Goal: Book appointment/travel/reservation

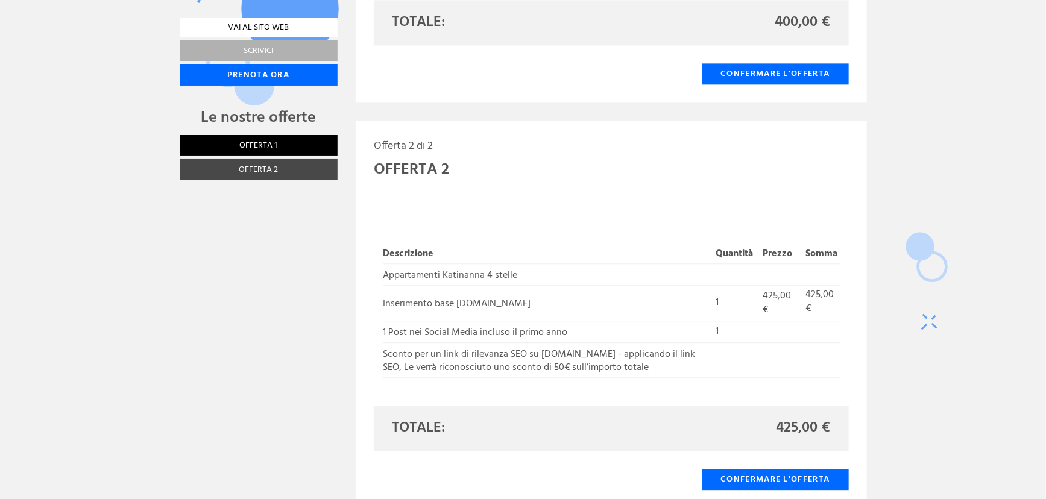
scroll to position [1590, 0]
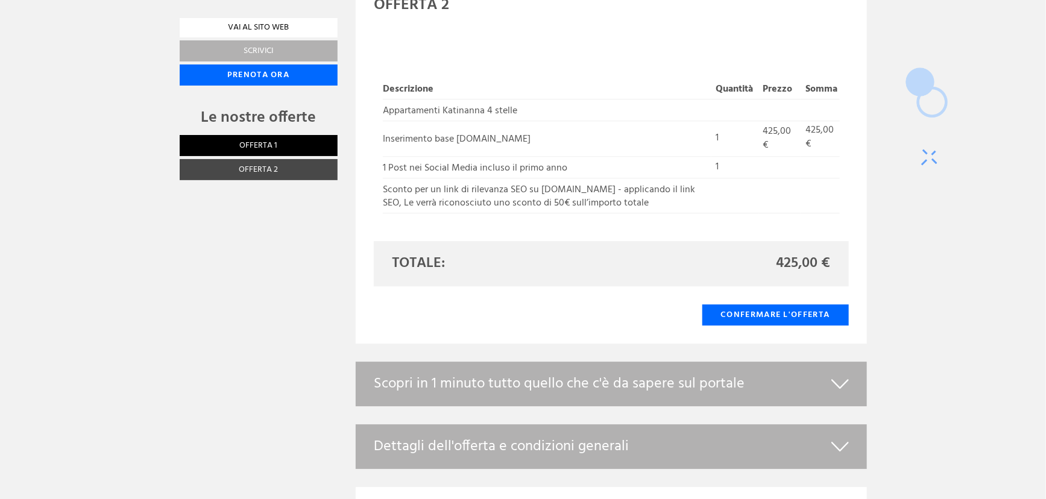
click at [838, 387] on div "Scopri in 1 minuto tutto quello che c'è da sapere sul portale" at bounding box center [611, 384] width 511 height 45
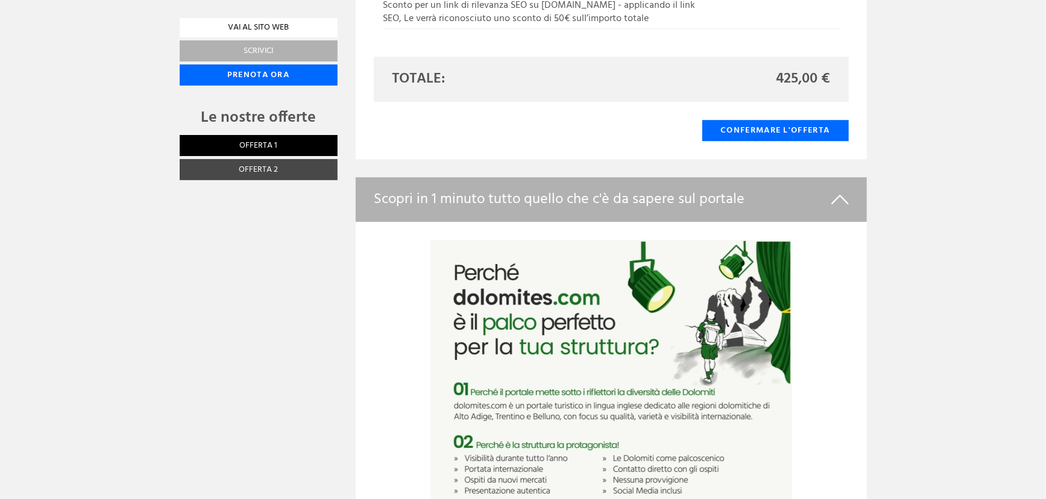
scroll to position [1700, 0]
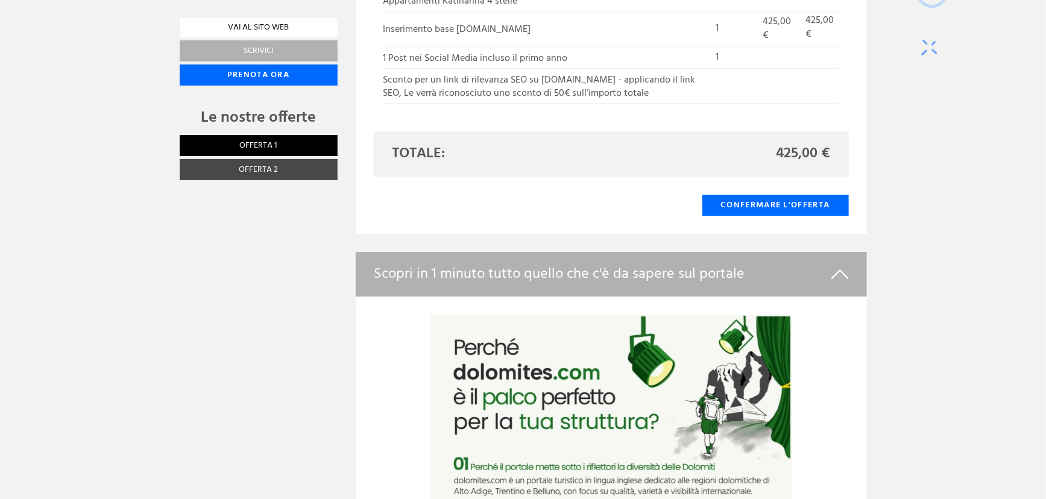
drag, startPoint x: 717, startPoint y: 263, endPoint x: 682, endPoint y: 253, distance: 37.0
click at [717, 262] on div "Scopri in 1 minuto tutto quello che c'è da sapere sul portale" at bounding box center [611, 274] width 511 height 45
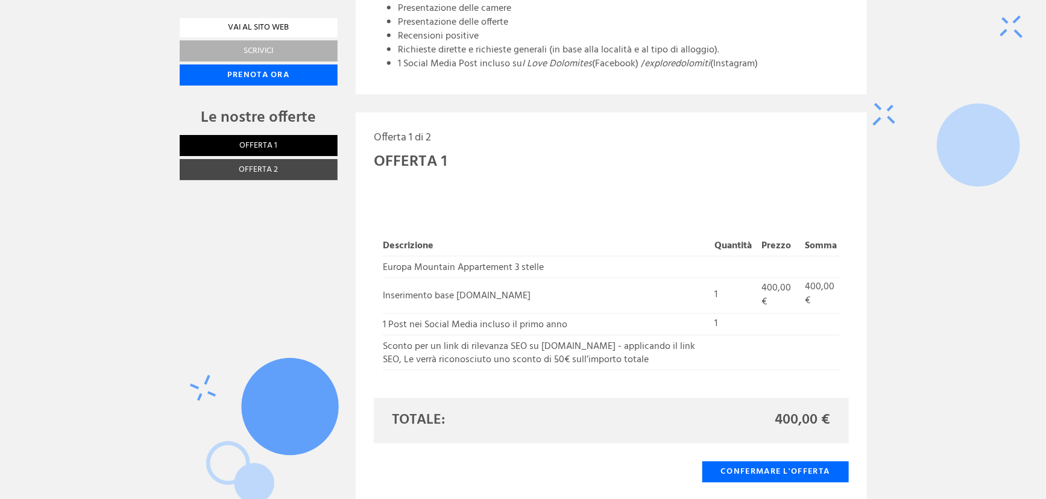
scroll to position [1042, 0]
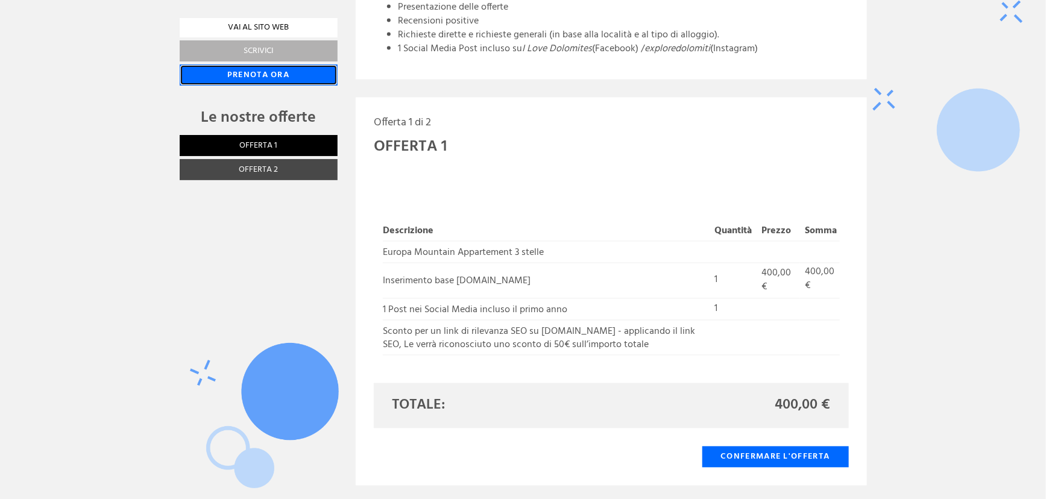
click at [277, 77] on link "Prenota ora" at bounding box center [259, 75] width 158 height 21
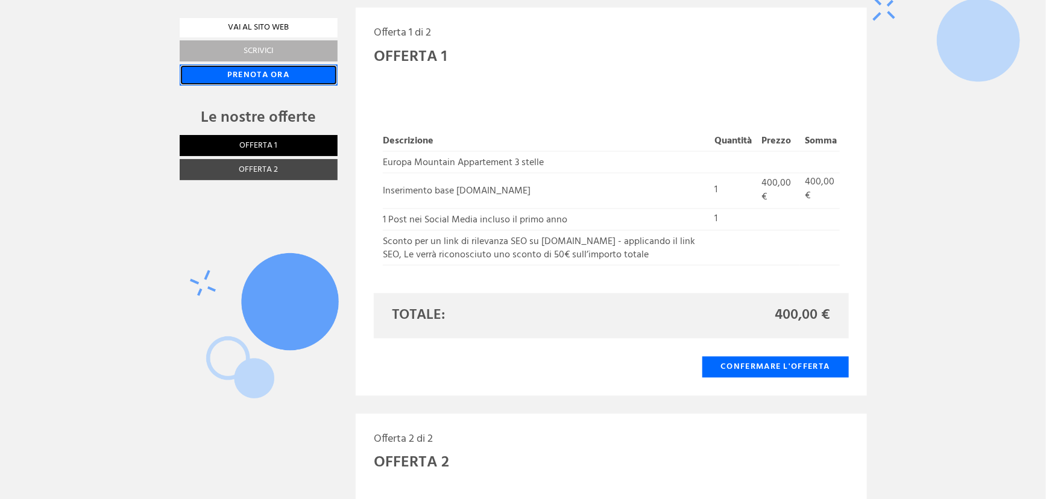
scroll to position [1141, 0]
